Goal: Information Seeking & Learning: Understand process/instructions

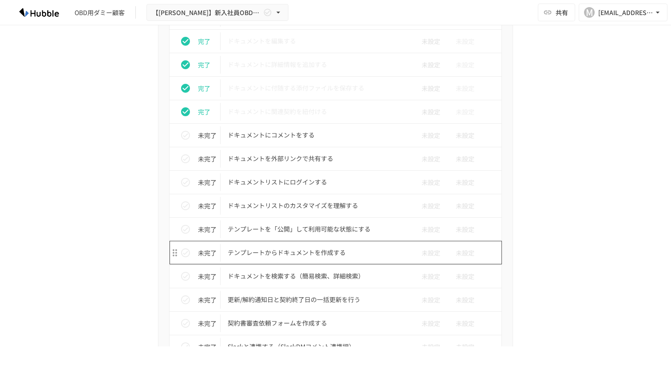
scroll to position [457, 0]
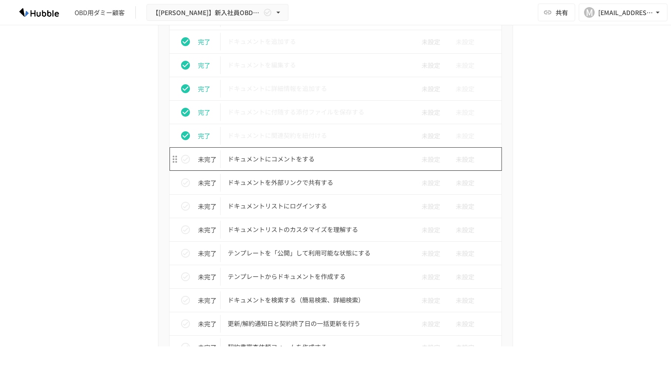
click at [285, 157] on p "ドキュメントにコメントをする" at bounding box center [317, 158] width 178 height 11
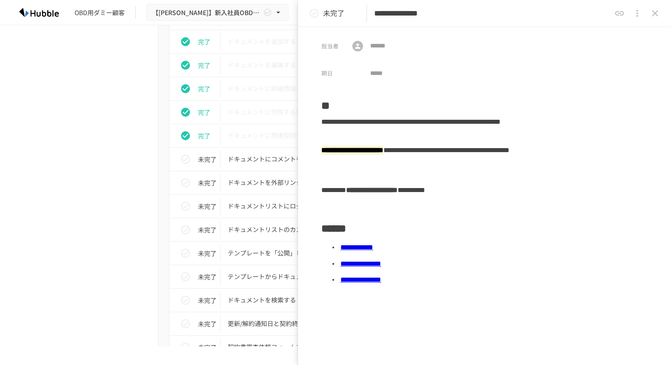
click at [655, 14] on icon "close drawer" at bounding box center [654, 13] width 11 height 11
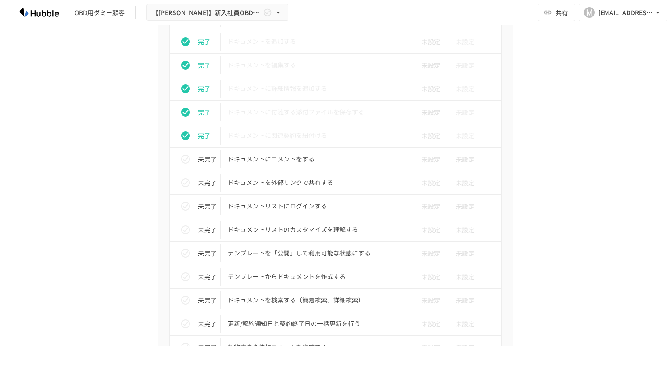
click at [297, 160] on p "ドキュメントにコメントをする" at bounding box center [317, 158] width 178 height 11
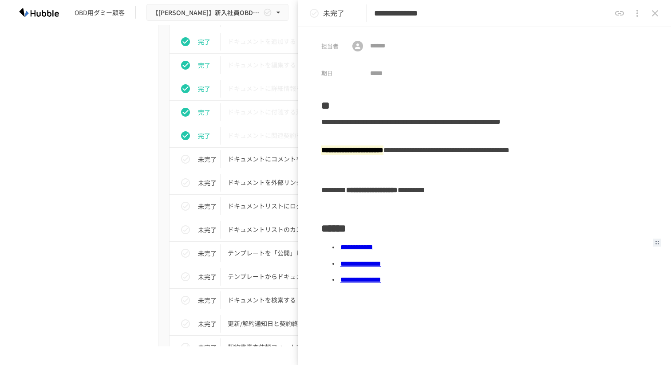
click at [373, 248] on link "**********" at bounding box center [356, 247] width 33 height 7
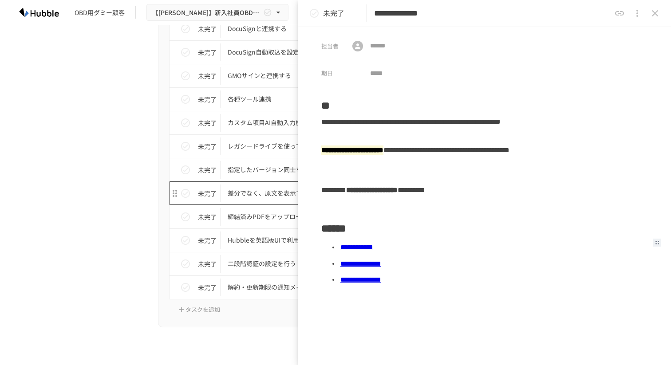
scroll to position [715, 0]
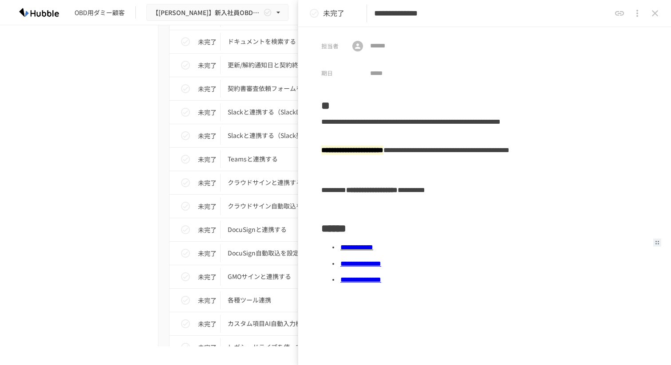
click at [657, 14] on icon "close drawer" at bounding box center [654, 13] width 11 height 11
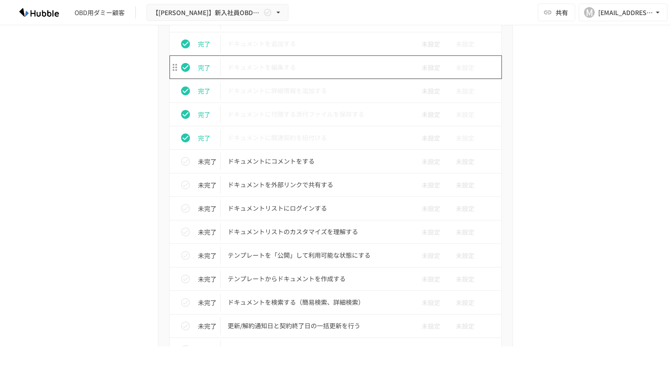
scroll to position [531, 0]
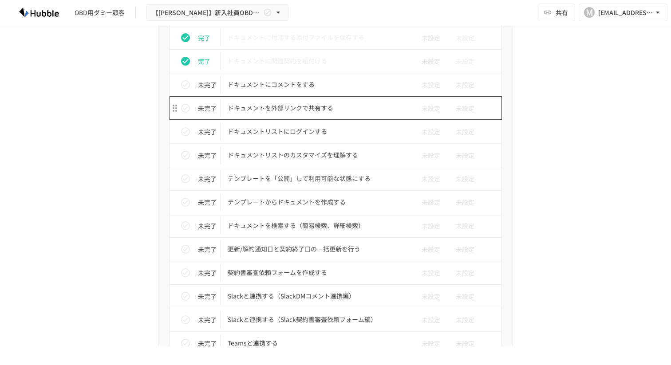
click at [260, 108] on p "ドキュメントを外部リンクで共有する" at bounding box center [317, 107] width 178 height 11
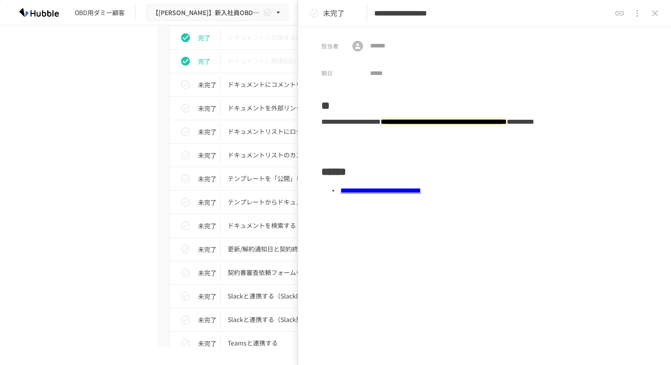
click at [384, 192] on link "**********" at bounding box center [380, 190] width 81 height 7
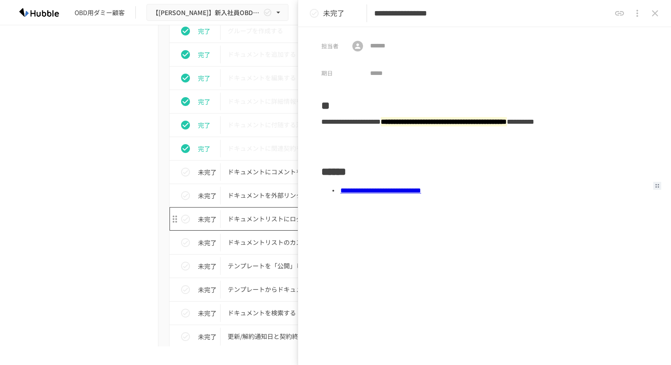
scroll to position [443, 0]
click at [421, 190] on link "**********" at bounding box center [380, 190] width 81 height 7
click at [257, 197] on p "ドキュメントを外部リンクで共有する" at bounding box center [317, 195] width 178 height 11
click at [189, 199] on icon "status" at bounding box center [185, 196] width 11 height 11
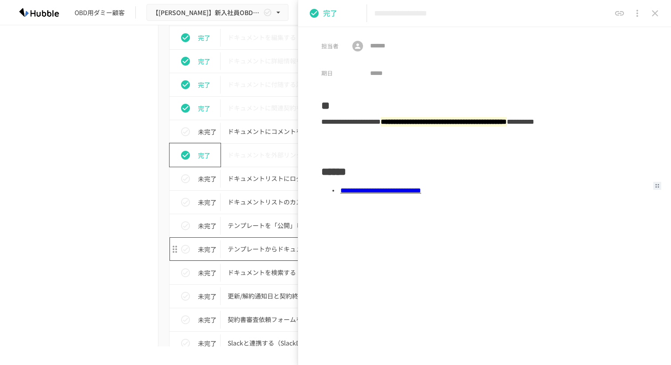
scroll to position [476, 0]
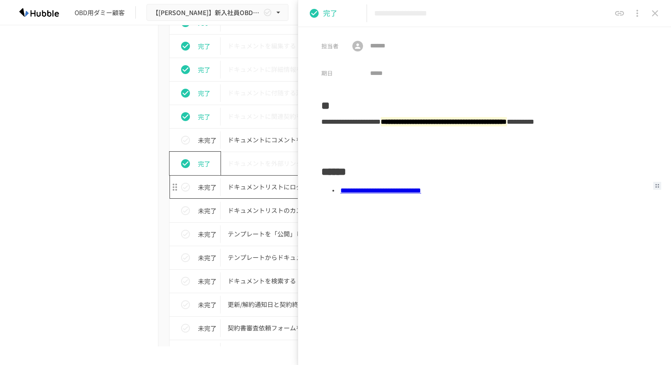
click at [262, 187] on p "ドキュメントリストにログインする" at bounding box center [317, 186] width 178 height 11
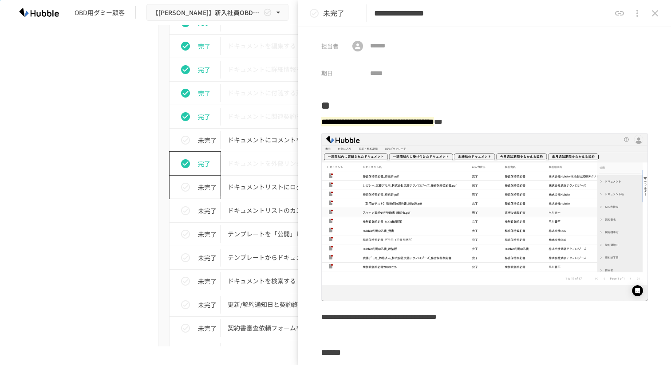
click at [185, 188] on icon "status" at bounding box center [185, 187] width 11 height 11
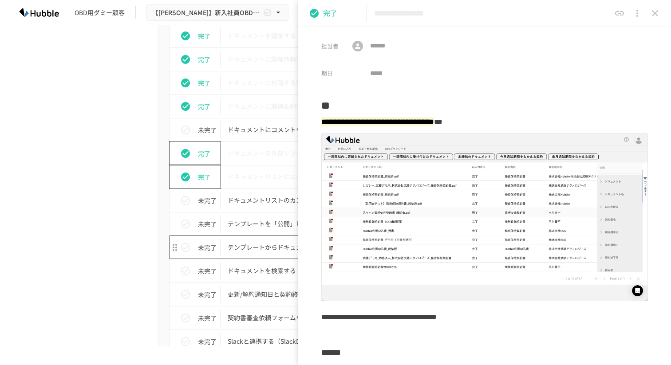
scroll to position [486, 0]
click at [298, 173] on div "**********" at bounding box center [484, 182] width 373 height 365
click at [654, 11] on icon "close drawer" at bounding box center [654, 13] width 11 height 11
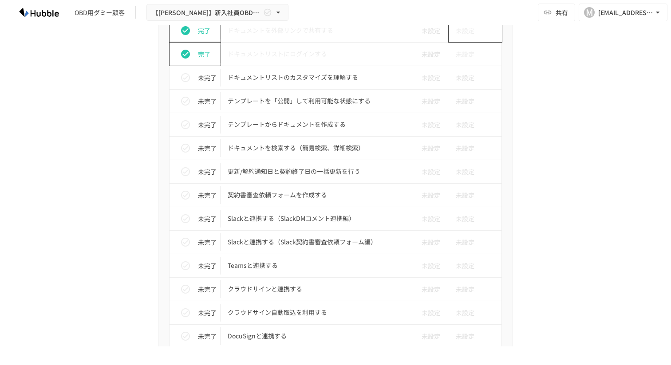
scroll to position [536, 0]
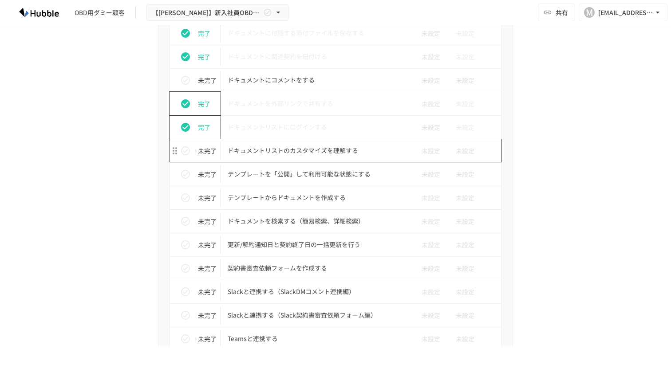
click at [302, 152] on p "ドキュメントリストのカスタマイズを理解する" at bounding box center [317, 150] width 178 height 11
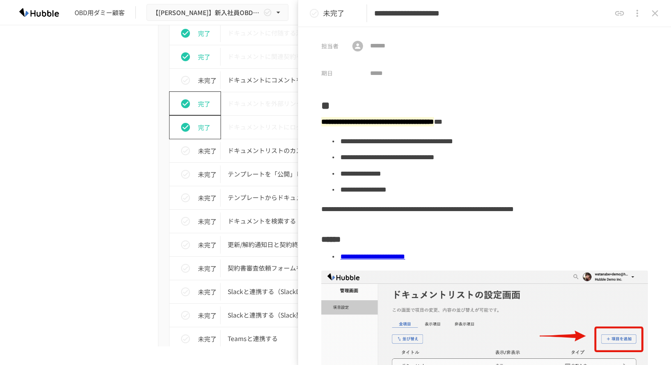
click at [651, 22] on div "**********" at bounding box center [484, 13] width 373 height 27
click at [653, 17] on icon "close drawer" at bounding box center [654, 13] width 11 height 11
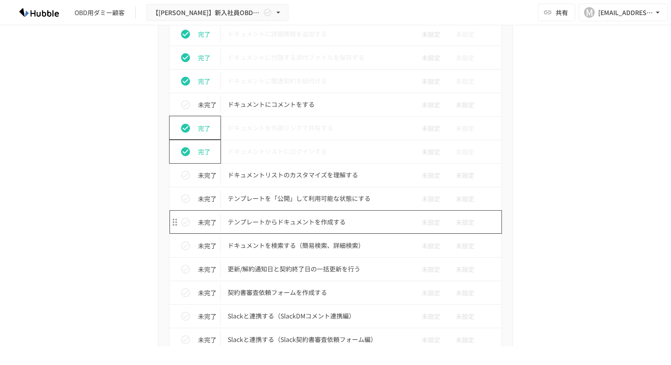
scroll to position [507, 0]
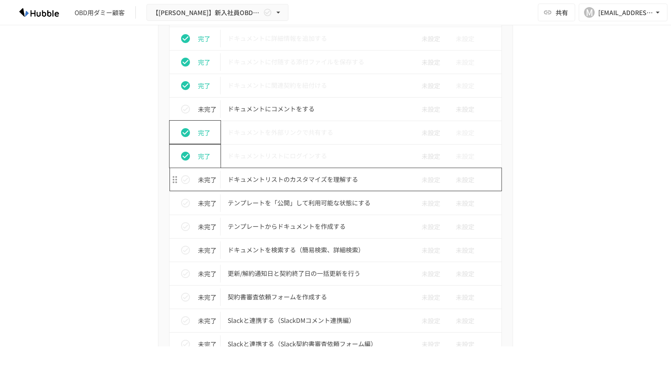
click at [294, 180] on p "ドキュメントリストのカスタマイズを理解する" at bounding box center [317, 179] width 178 height 11
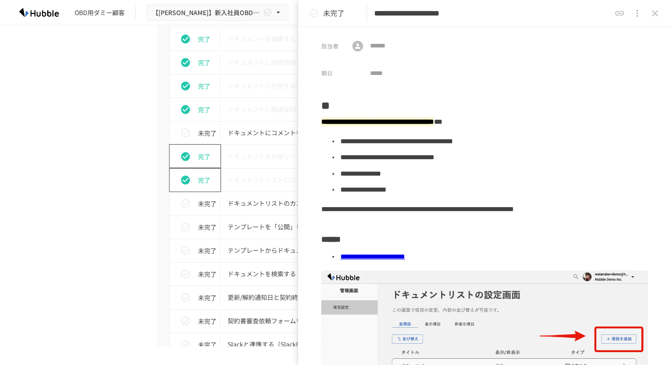
click at [652, 17] on icon "close drawer" at bounding box center [654, 13] width 11 height 11
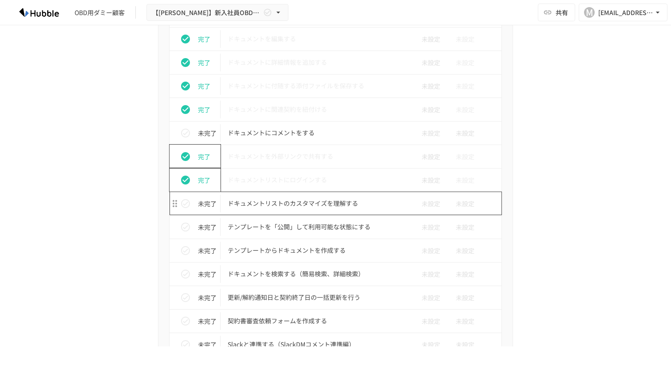
click at [312, 210] on td "ドキュメントリストのカスタマイズを理解する" at bounding box center [316, 204] width 192 height 24
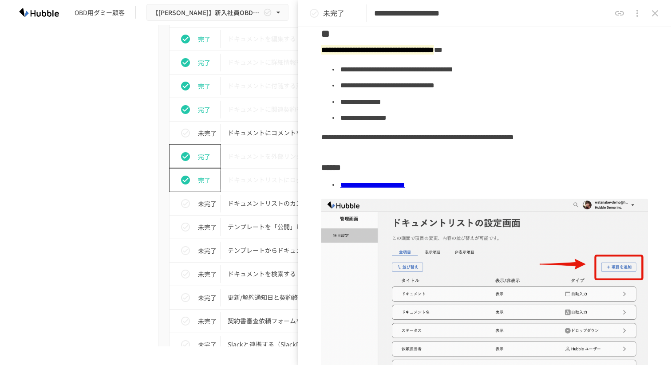
scroll to position [59, 0]
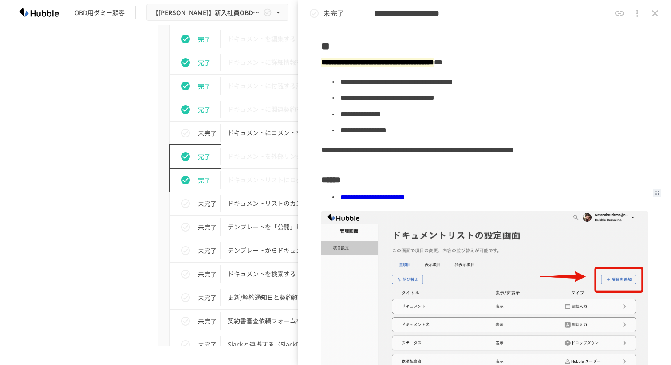
click at [405, 197] on link "**********" at bounding box center [372, 197] width 65 height 7
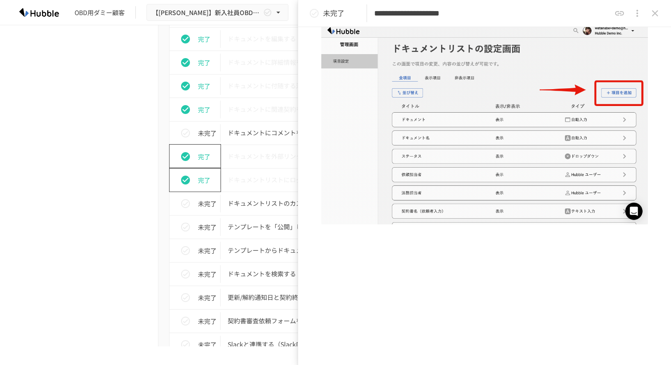
scroll to position [0, 0]
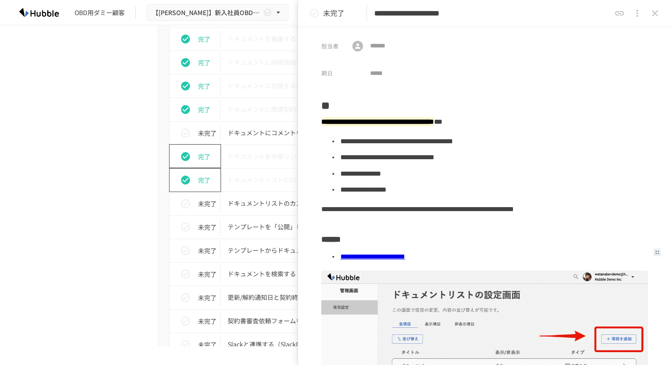
click at [656, 11] on icon "close drawer" at bounding box center [654, 13] width 6 height 6
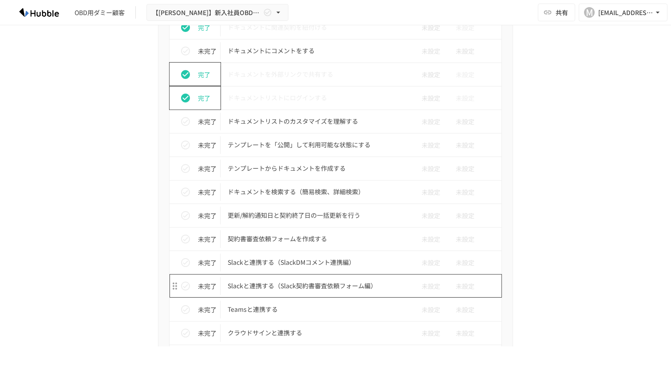
scroll to position [514, 0]
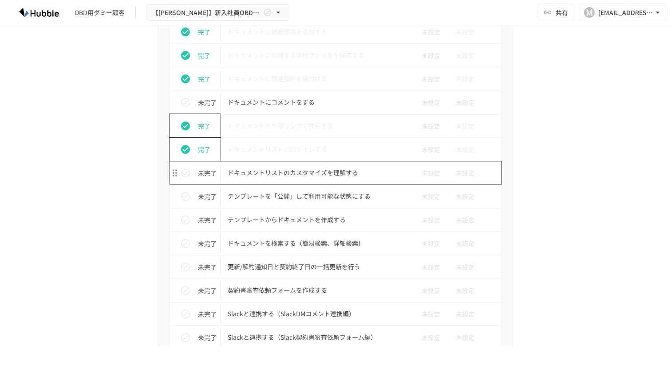
click at [284, 173] on p "ドキュメントリストのカスタマイズを理解する" at bounding box center [317, 172] width 178 height 11
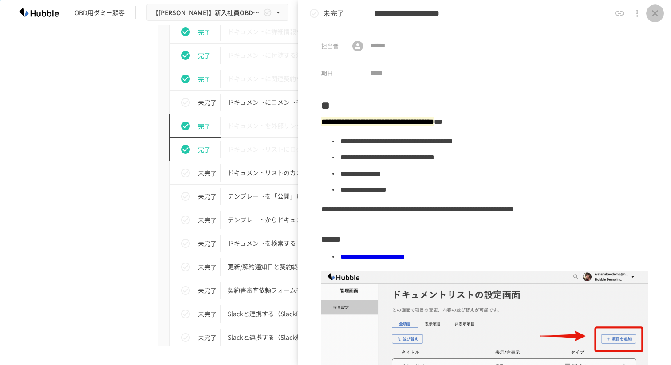
click at [656, 8] on icon "close drawer" at bounding box center [654, 13] width 11 height 11
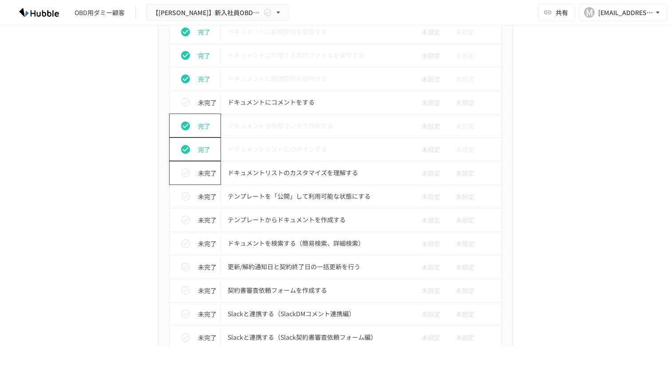
click at [184, 176] on icon "status" at bounding box center [185, 173] width 11 height 11
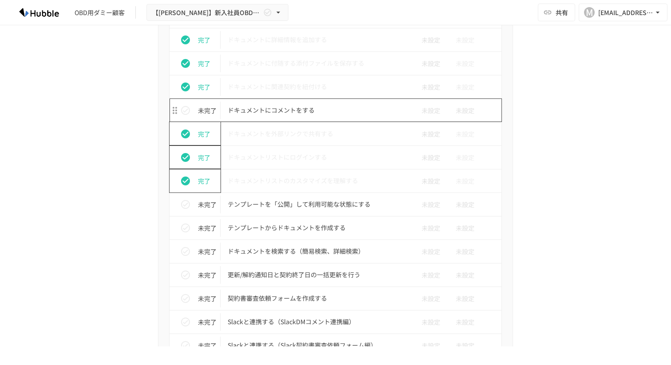
scroll to position [541, 0]
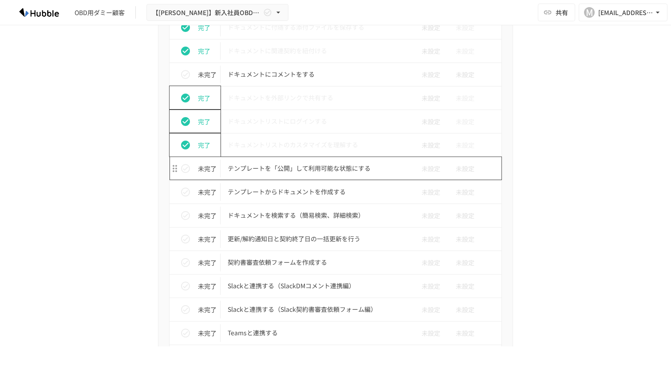
click at [288, 177] on td "テンプレートを「公開」して利用可能な状態にする" at bounding box center [316, 169] width 192 height 24
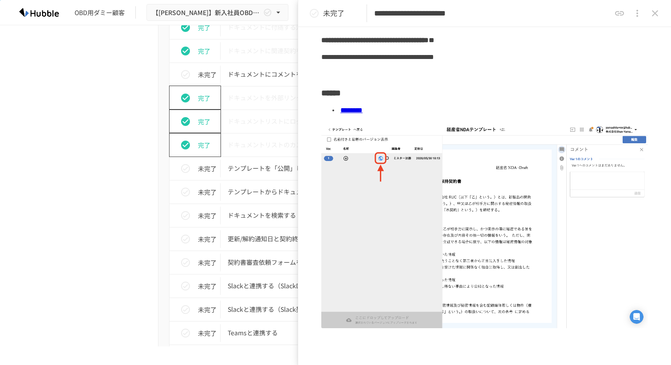
scroll to position [37, 0]
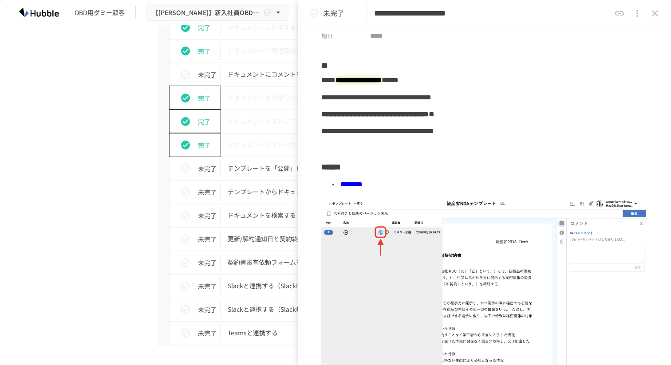
click at [410, 142] on div at bounding box center [484, 148] width 326 height 17
click at [362, 186] on link "********" at bounding box center [351, 184] width 22 height 7
click at [657, 18] on icon "close drawer" at bounding box center [654, 13] width 11 height 11
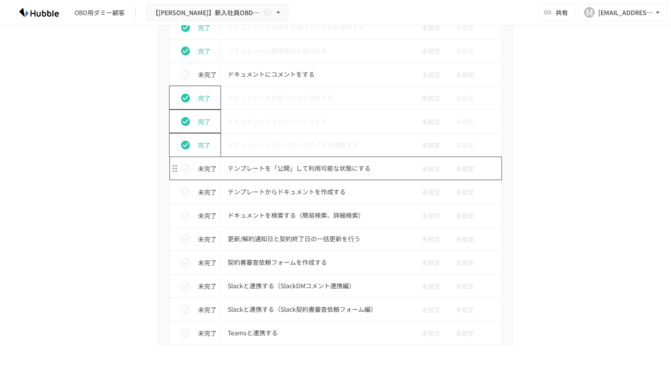
click at [331, 169] on p "テンプレートを「公開」して利用可能な状態にする" at bounding box center [317, 168] width 178 height 11
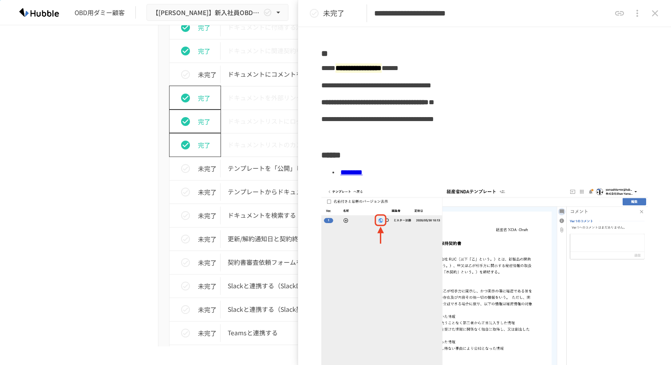
scroll to position [41, 0]
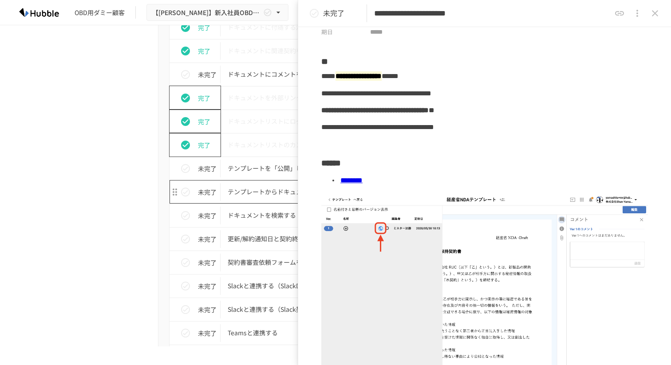
click at [266, 193] on p "テンプレートからドキュメントを作成する" at bounding box center [317, 191] width 178 height 11
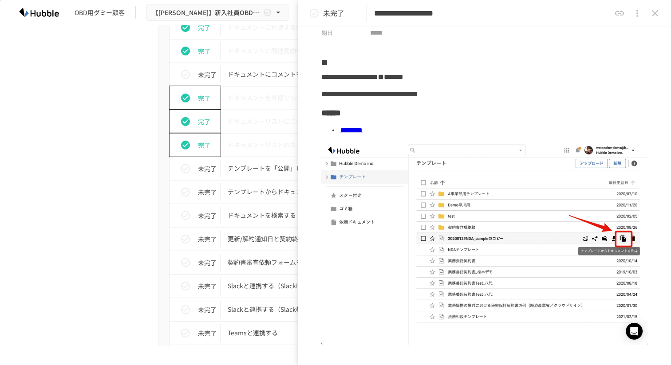
scroll to position [10, 0]
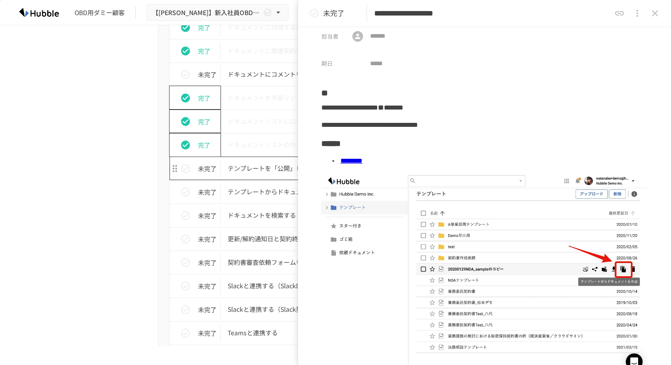
click at [271, 170] on p "テンプレートを「公開」して利用可能な状態にする" at bounding box center [317, 168] width 178 height 11
type input "**********"
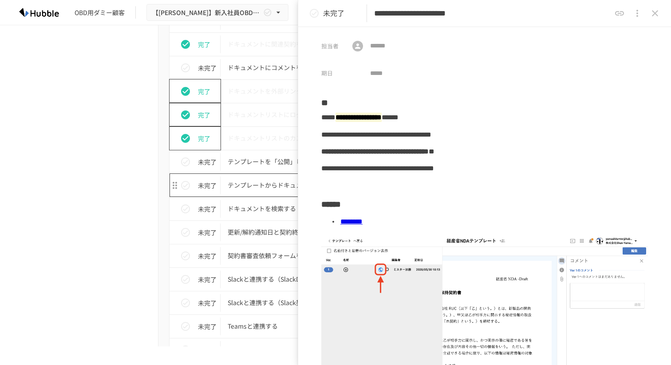
scroll to position [552, 0]
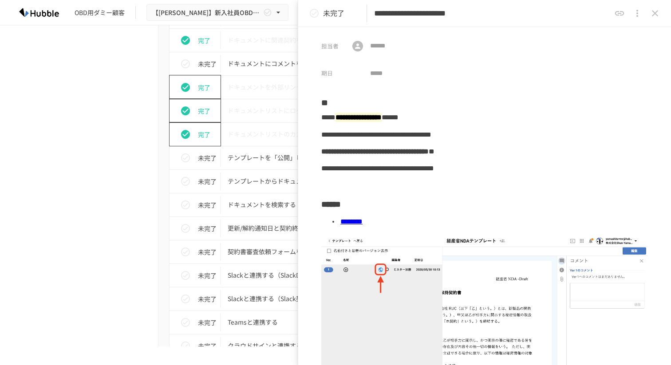
click at [652, 20] on button "close drawer" at bounding box center [655, 13] width 18 height 18
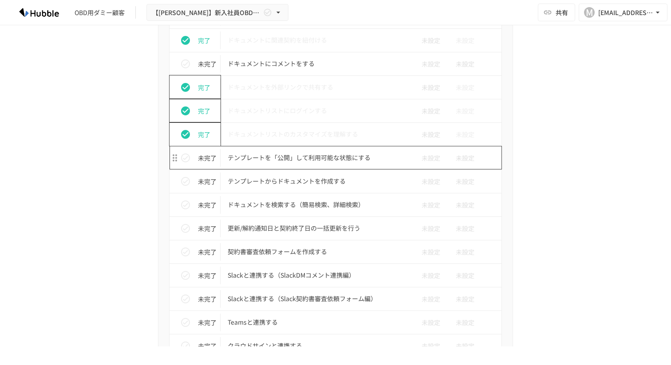
click at [318, 158] on p "テンプレートを「公開」して利用可能な状態にする" at bounding box center [317, 157] width 178 height 11
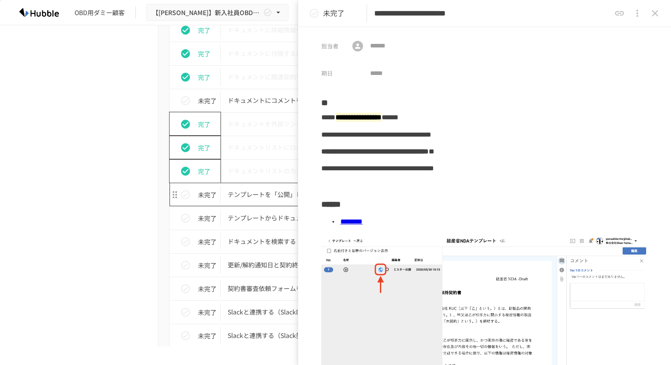
click at [272, 196] on p "テンプレートを「公開」して利用可能な状態にする" at bounding box center [317, 194] width 178 height 11
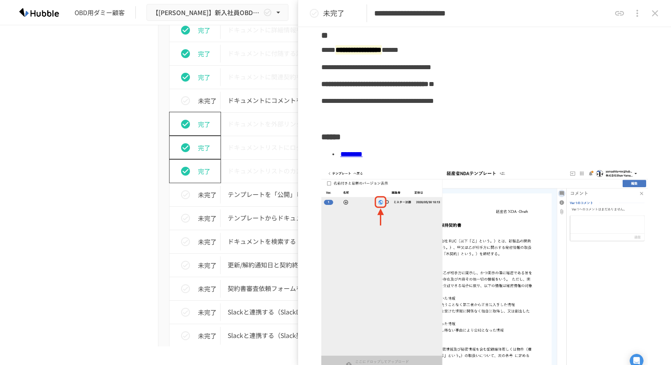
scroll to position [102, 0]
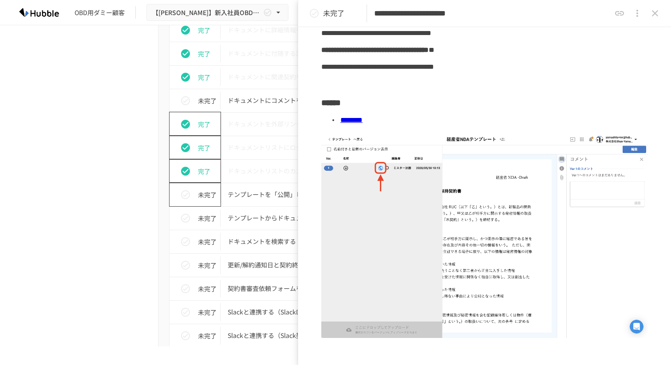
click at [187, 193] on icon "status" at bounding box center [185, 194] width 9 height 9
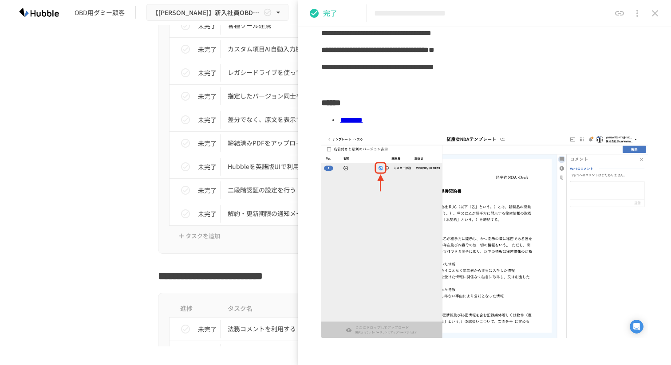
scroll to position [753, 0]
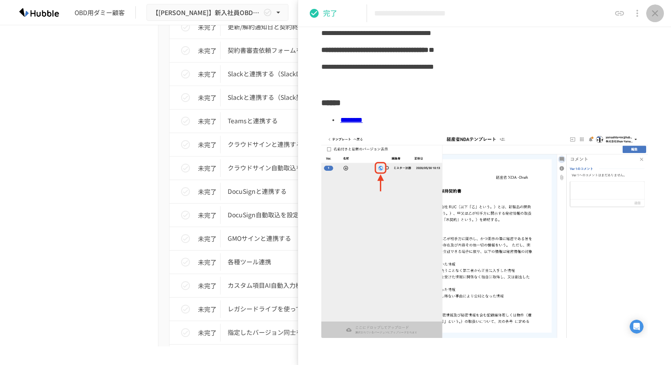
click at [655, 16] on icon "close drawer" at bounding box center [654, 13] width 11 height 11
